Goal: Task Accomplishment & Management: Manage account settings

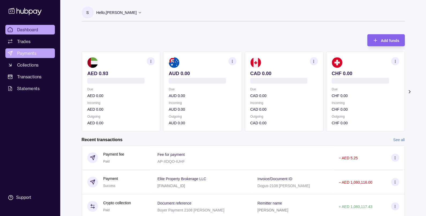
click at [29, 53] on span "Payments" at bounding box center [26, 53] width 19 height 6
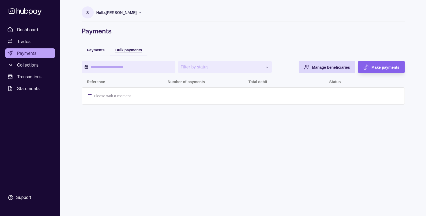
click at [124, 50] on span "Bulk payments" at bounding box center [128, 50] width 27 height 4
click at [93, 49] on span "Payments" at bounding box center [96, 50] width 18 height 4
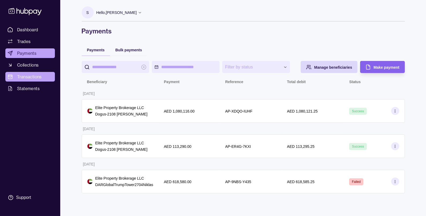
click at [33, 76] on span "Transactions" at bounding box center [29, 77] width 25 height 6
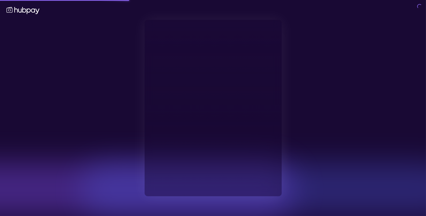
type input "**********"
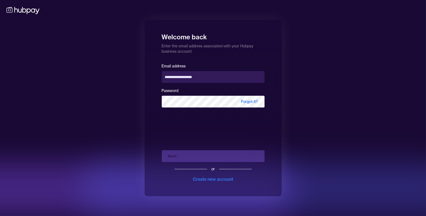
click at [176, 158] on div "Next or Create new account" at bounding box center [213, 164] width 103 height 36
click at [188, 158] on div "Next or Create new account" at bounding box center [213, 164] width 103 height 36
